Goal: Task Accomplishment & Management: Use online tool/utility

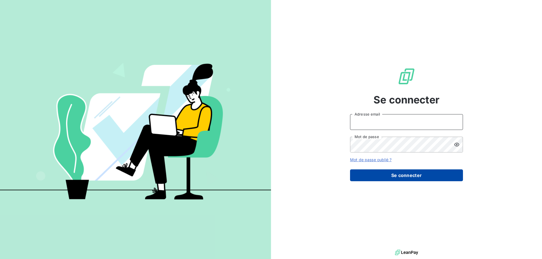
type input "[EMAIL_ADDRESS][DOMAIN_NAME]"
click at [401, 178] on button "Se connecter" at bounding box center [406, 176] width 113 height 12
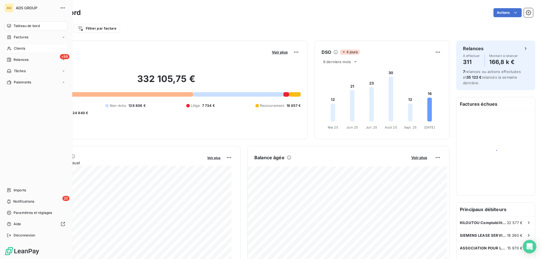
click at [12, 46] on div "Clients" at bounding box center [36, 48] width 63 height 9
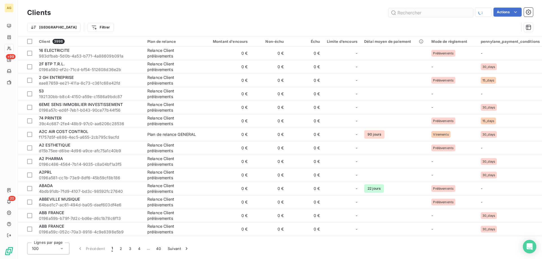
click at [430, 13] on input "text" at bounding box center [430, 12] width 85 height 9
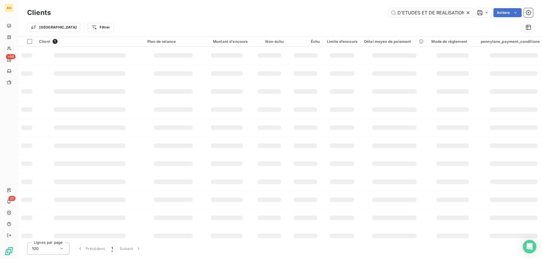
scroll to position [0, 29]
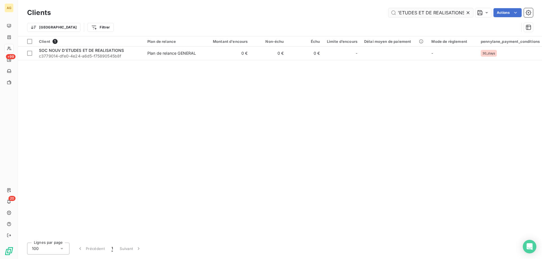
type input "SOC NOUV D'ETUDES ET DE REALISATIONS"
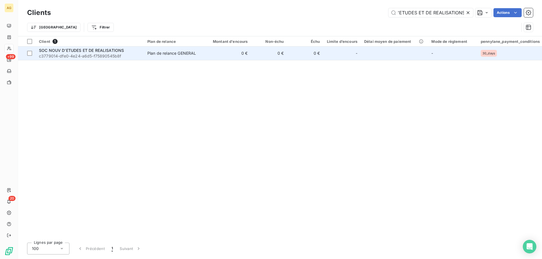
scroll to position [0, 0]
click at [100, 56] on span "c3779014-dfe0-4e24-a6d5-f75890545b8f" at bounding box center [90, 56] width 102 height 6
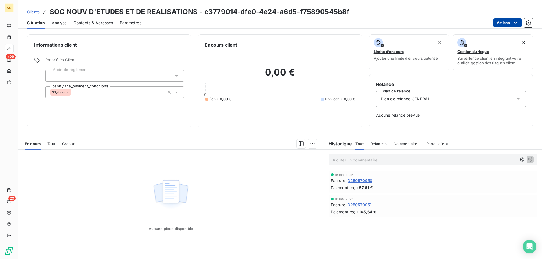
click at [507, 24] on html "AG +99 20 Clients SOC NOUV D'ETUDES ET DE REALISATIONS - c3779014-dfe0-4e24-a6d…" at bounding box center [271, 129] width 542 height 259
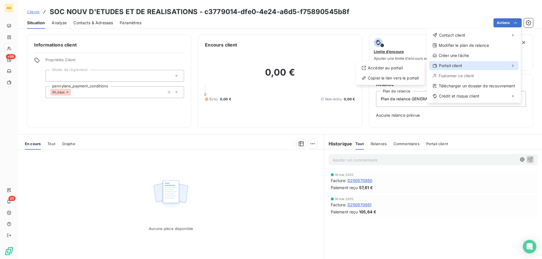
click at [478, 63] on div "Portail client" at bounding box center [473, 65] width 89 height 9
click at [386, 79] on div "Copier le lien vers le portail" at bounding box center [390, 78] width 64 height 9
